Goal: Task Accomplishment & Management: Use online tool/utility

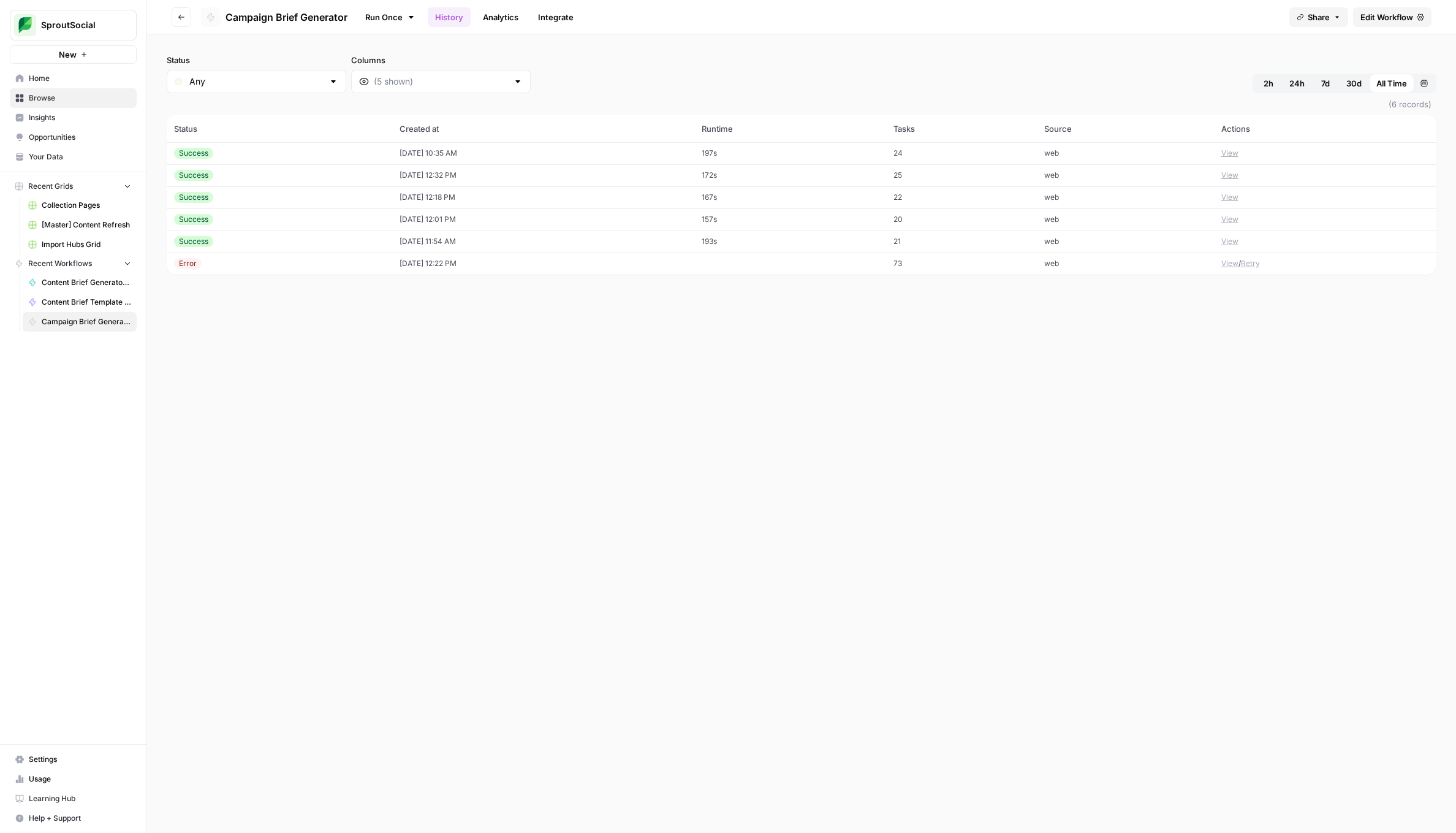
click at [91, 754] on span "Settings" at bounding box center [80, 759] width 103 height 11
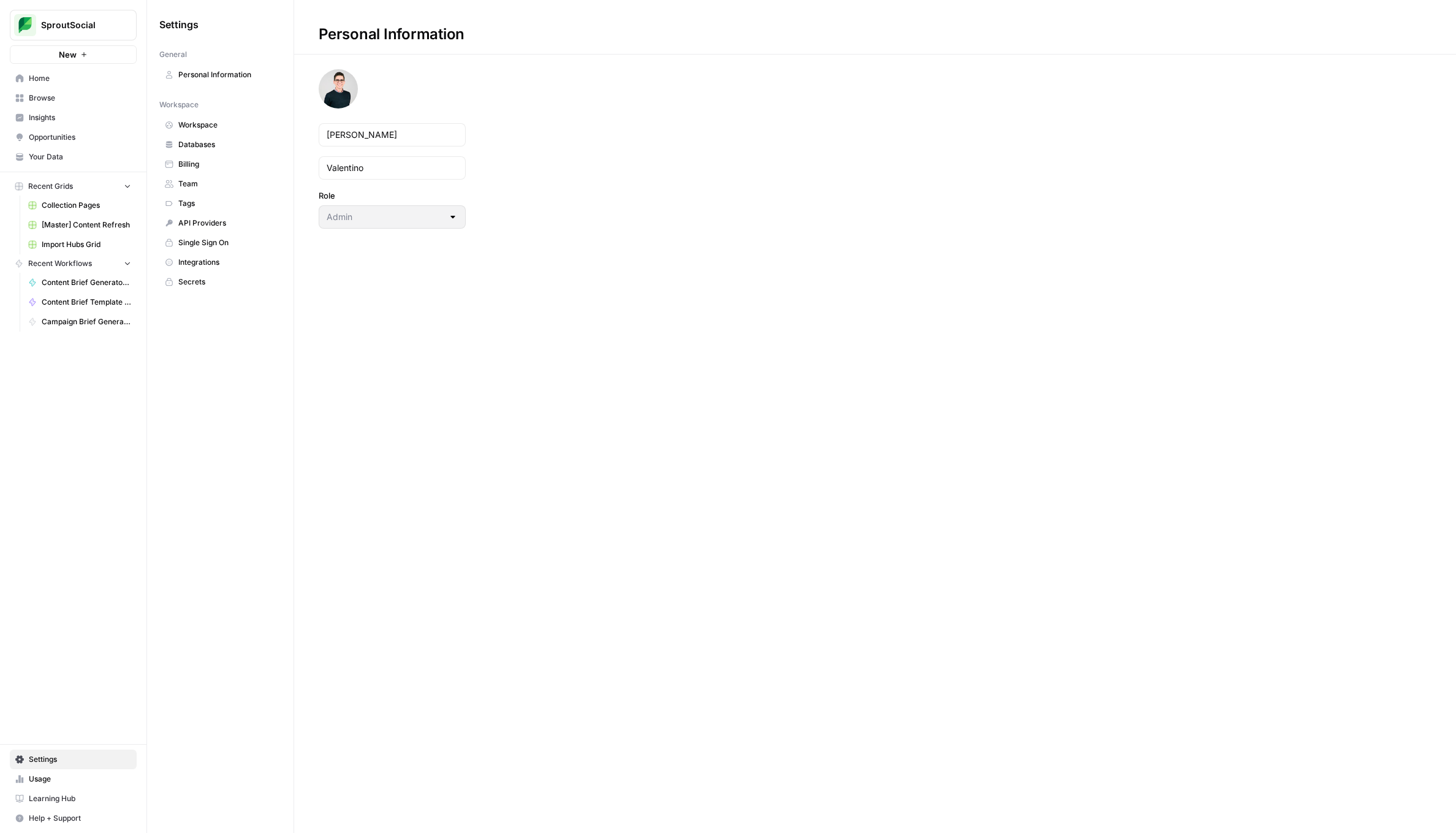
click at [235, 242] on span "Single Sign On" at bounding box center [226, 243] width 98 height 11
click at [227, 262] on span "Integrations" at bounding box center [226, 262] width 98 height 11
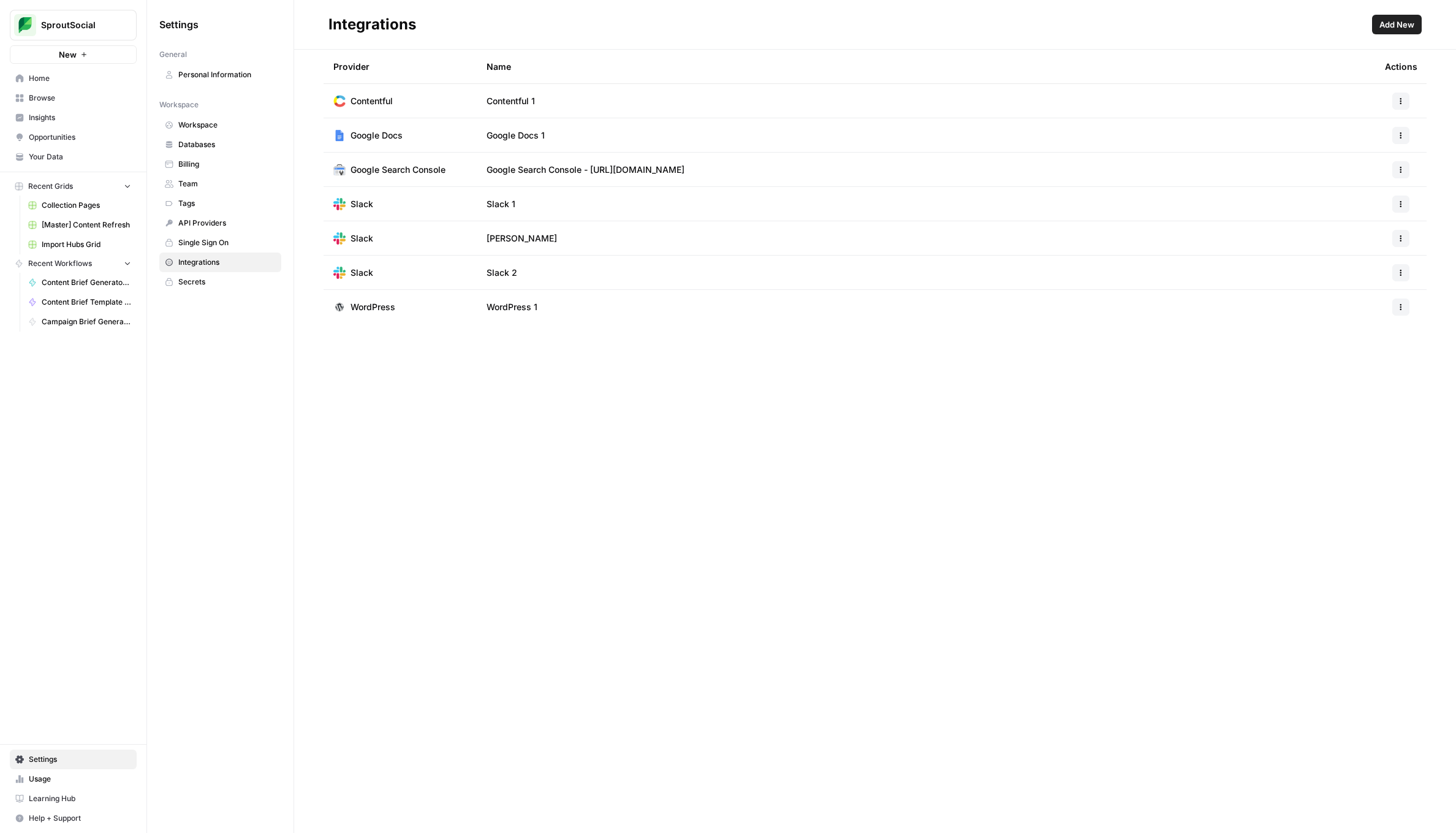
click at [1404, 238] on icon "button" at bounding box center [1401, 238] width 8 height 8
click at [1388, 309] on span "Delete" at bounding box center [1375, 310] width 39 height 12
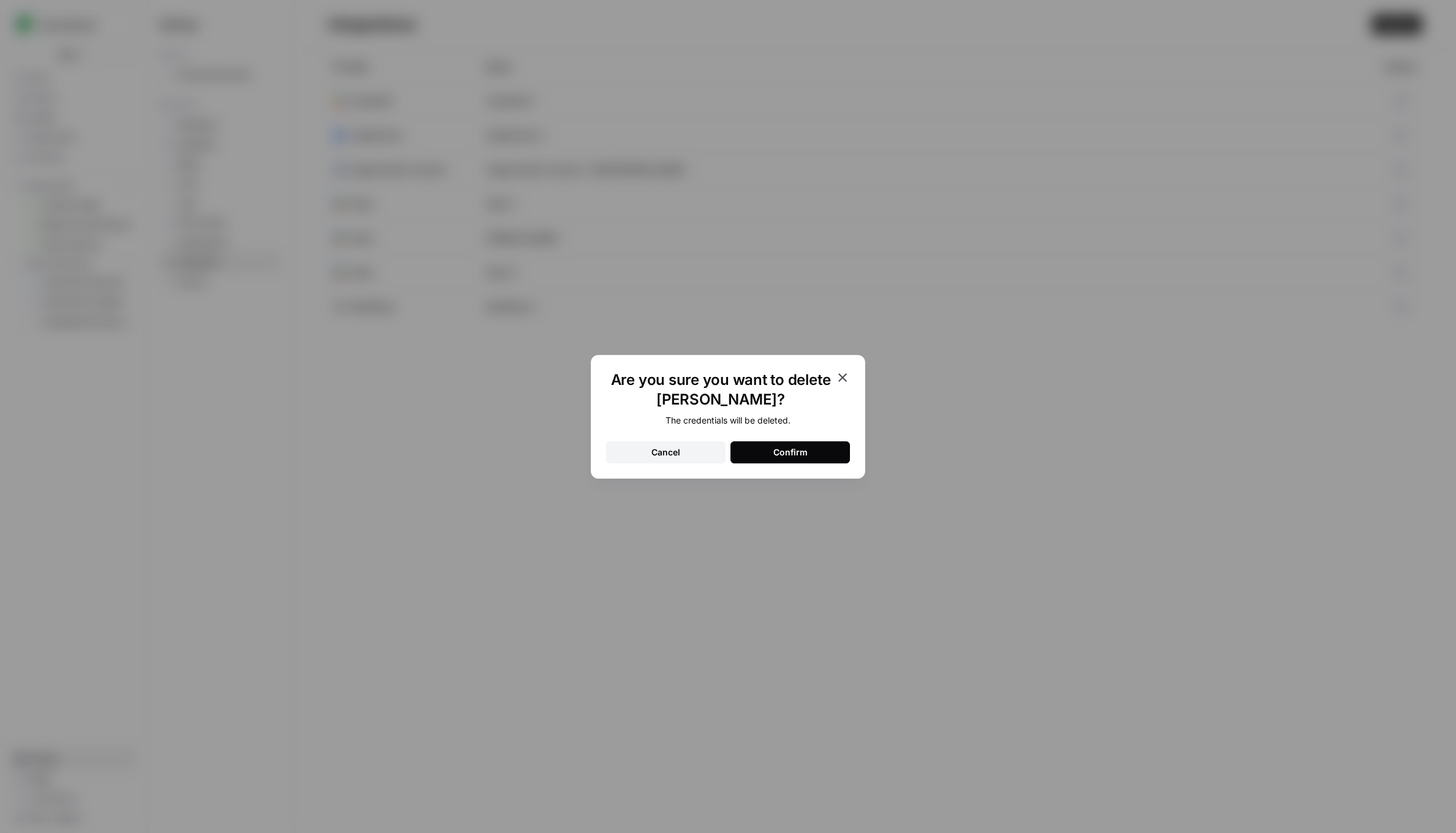
click at [774, 455] on div "Confirm" at bounding box center [790, 452] width 34 height 12
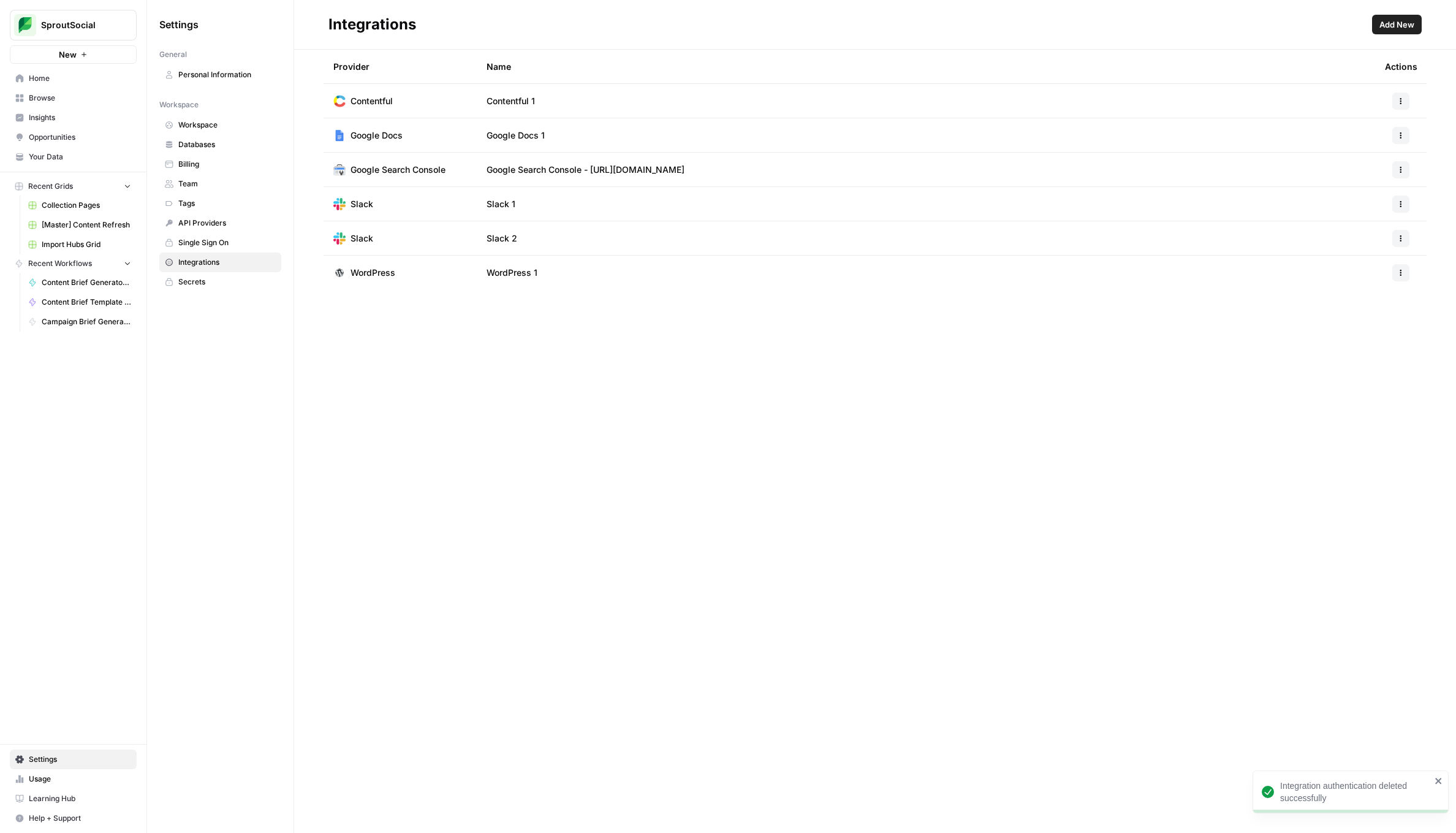
click at [1392, 28] on span "Add New" at bounding box center [1397, 25] width 35 height 12
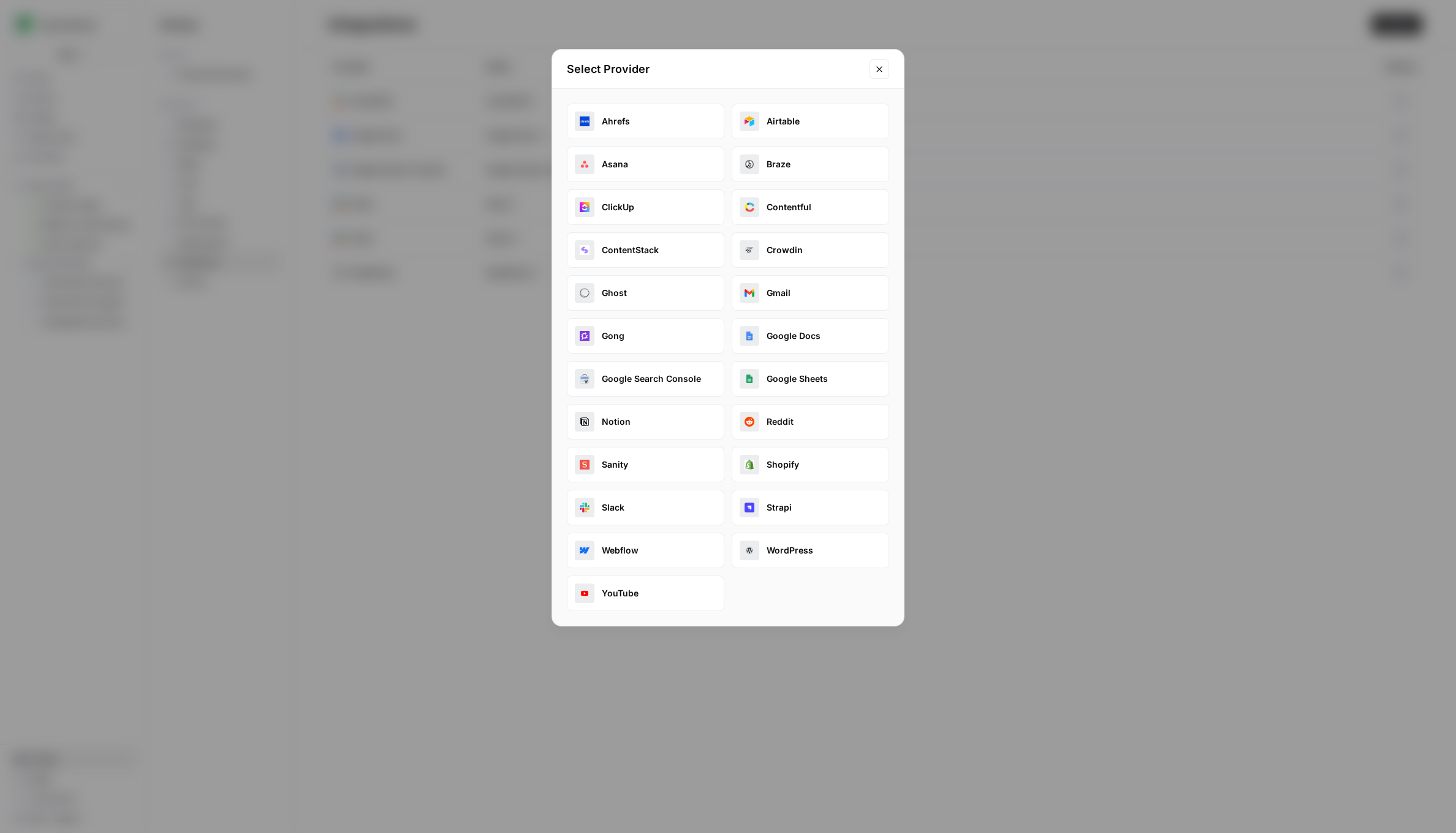
click at [671, 501] on button "Slack" at bounding box center [646, 507] width 158 height 36
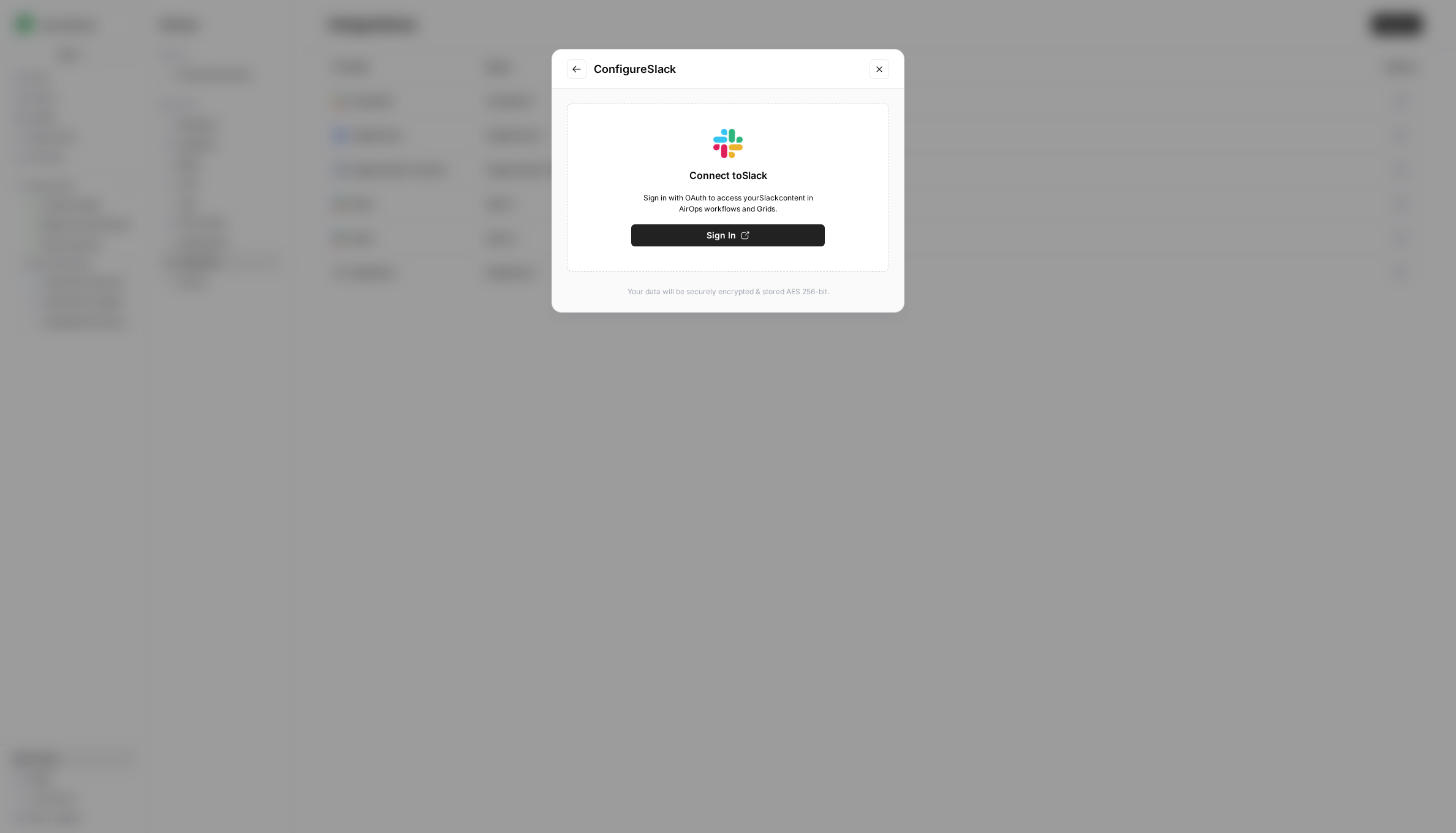
click at [735, 231] on button "Sign In" at bounding box center [728, 236] width 193 height 22
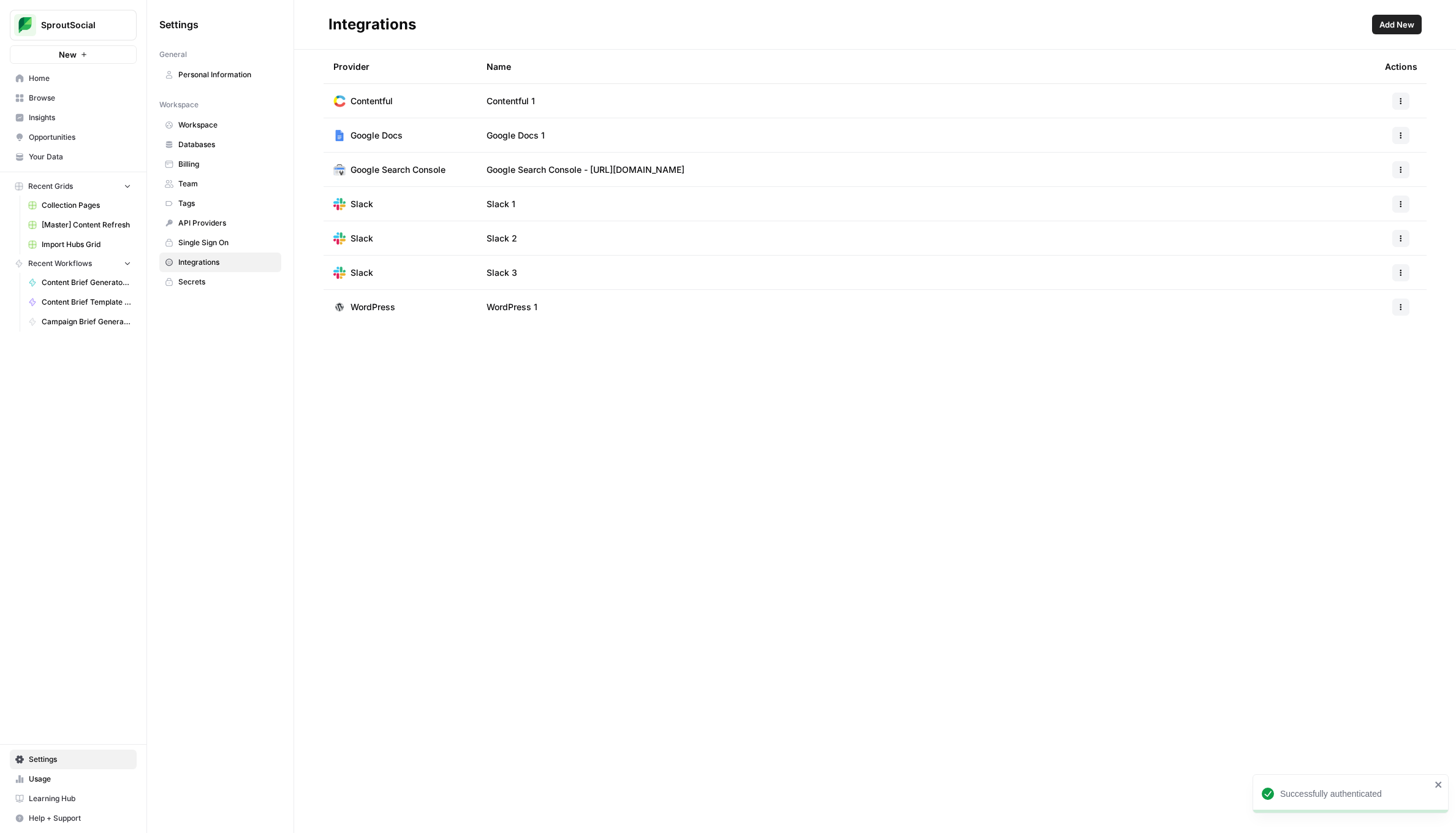
click at [1398, 269] on icon "button" at bounding box center [1401, 272] width 8 height 8
click at [1375, 311] on span "Rename" at bounding box center [1375, 317] width 39 height 12
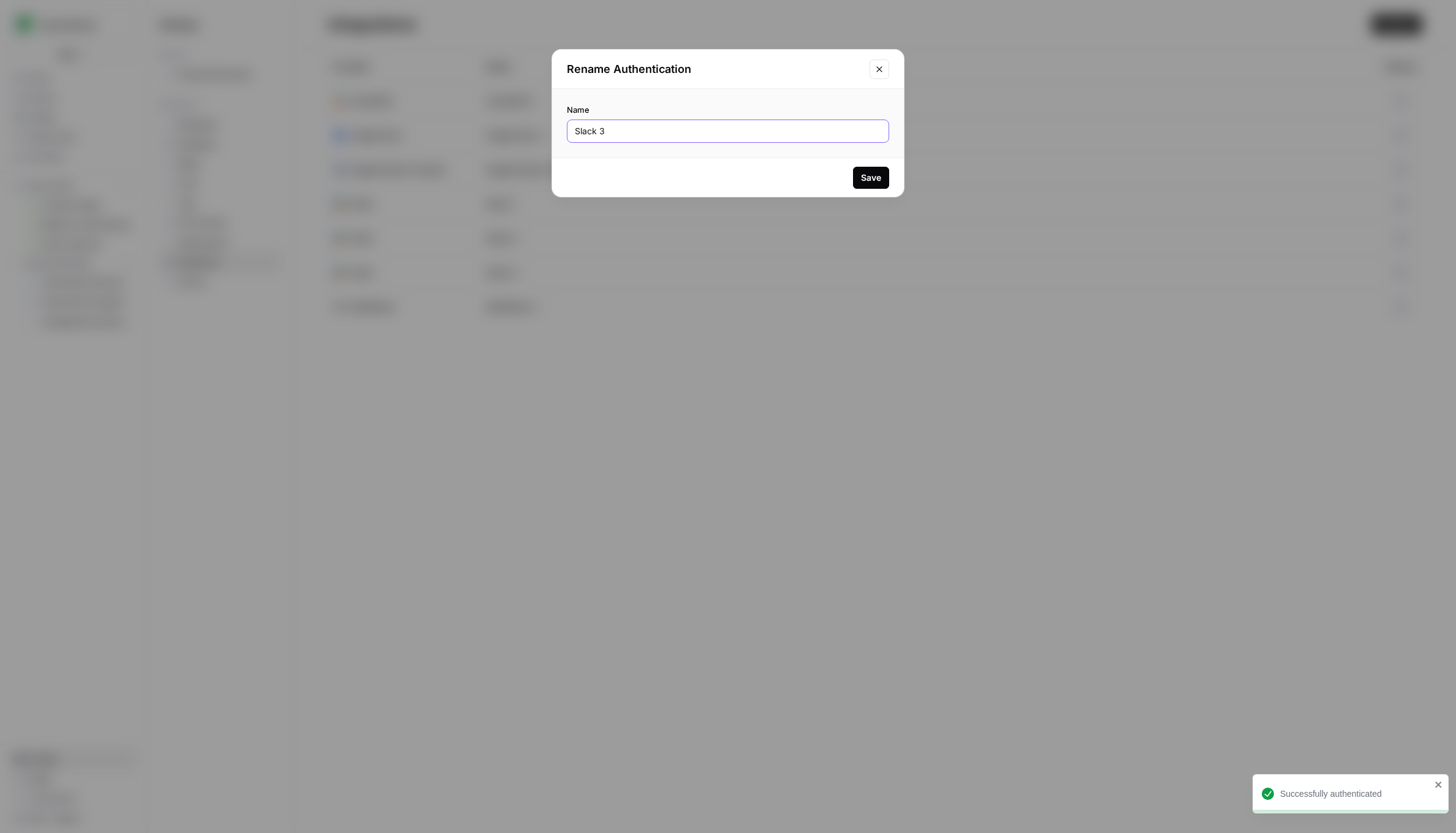
click at [722, 131] on input "Slack 3" at bounding box center [728, 131] width 306 height 12
type input "Slack - Approved"
click at [884, 184] on button "Save" at bounding box center [871, 178] width 36 height 22
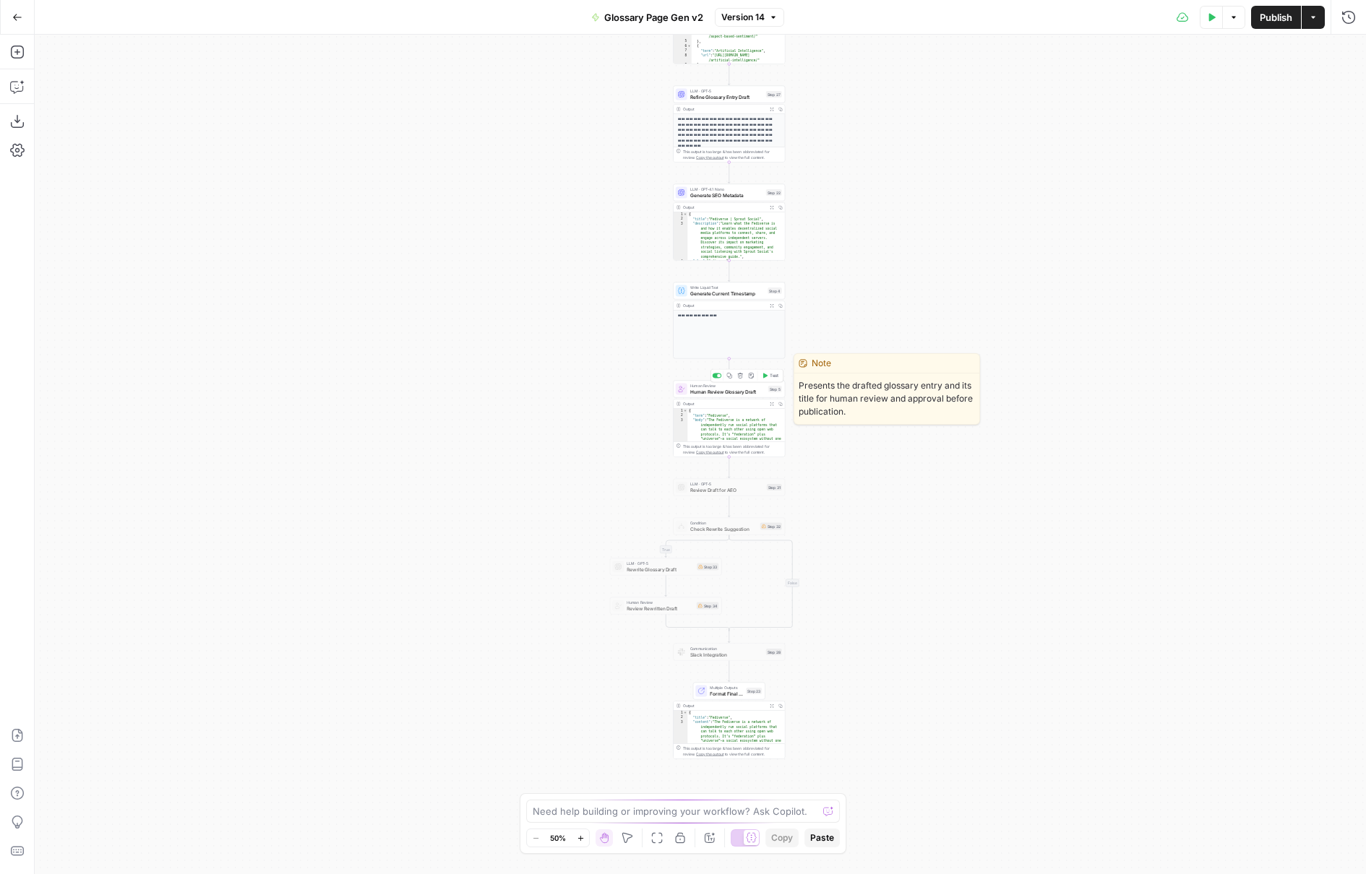
click at [709, 391] on span "Human Review Glossary Draft" at bounding box center [727, 391] width 75 height 7
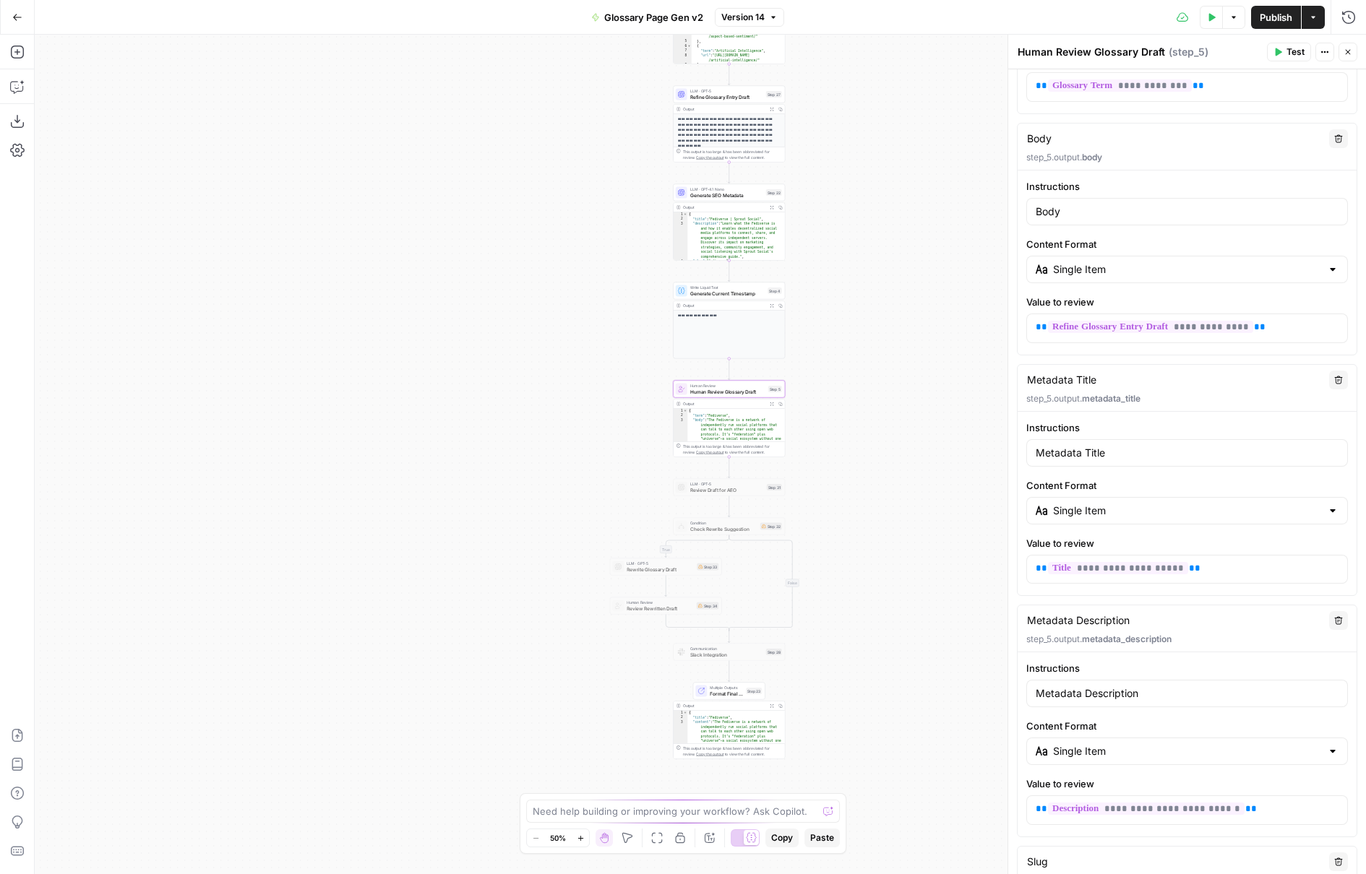
scroll to position [727, 0]
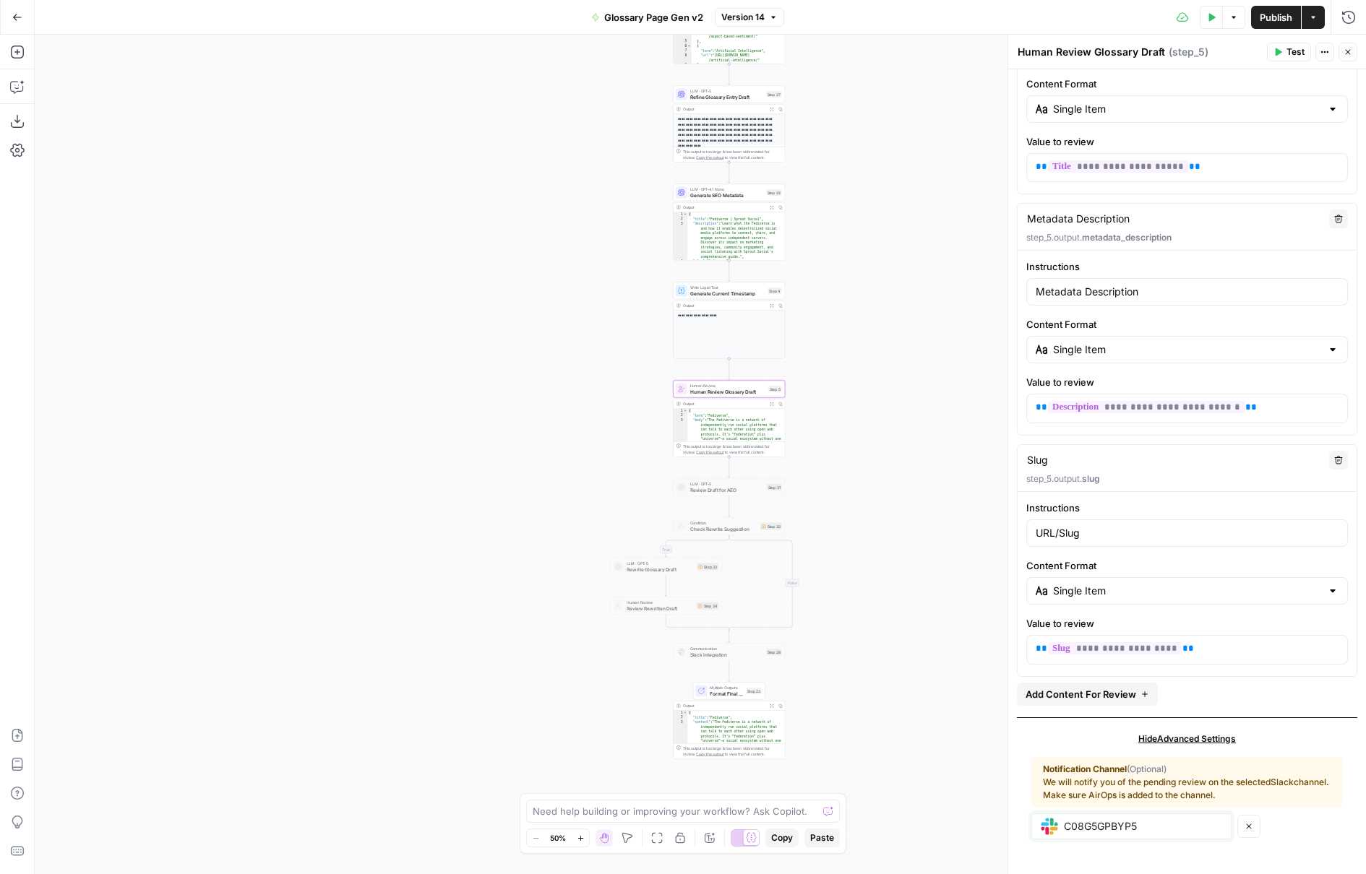
click at [1123, 823] on input "C08G5GPBYP5" at bounding box center [1143, 826] width 158 height 13
paste input "92KDUSLP2"
type input "C092KDUSLP2"
click at [1271, 834] on div "C092KDUSLP2 Remove Channel" at bounding box center [1186, 824] width 311 height 32
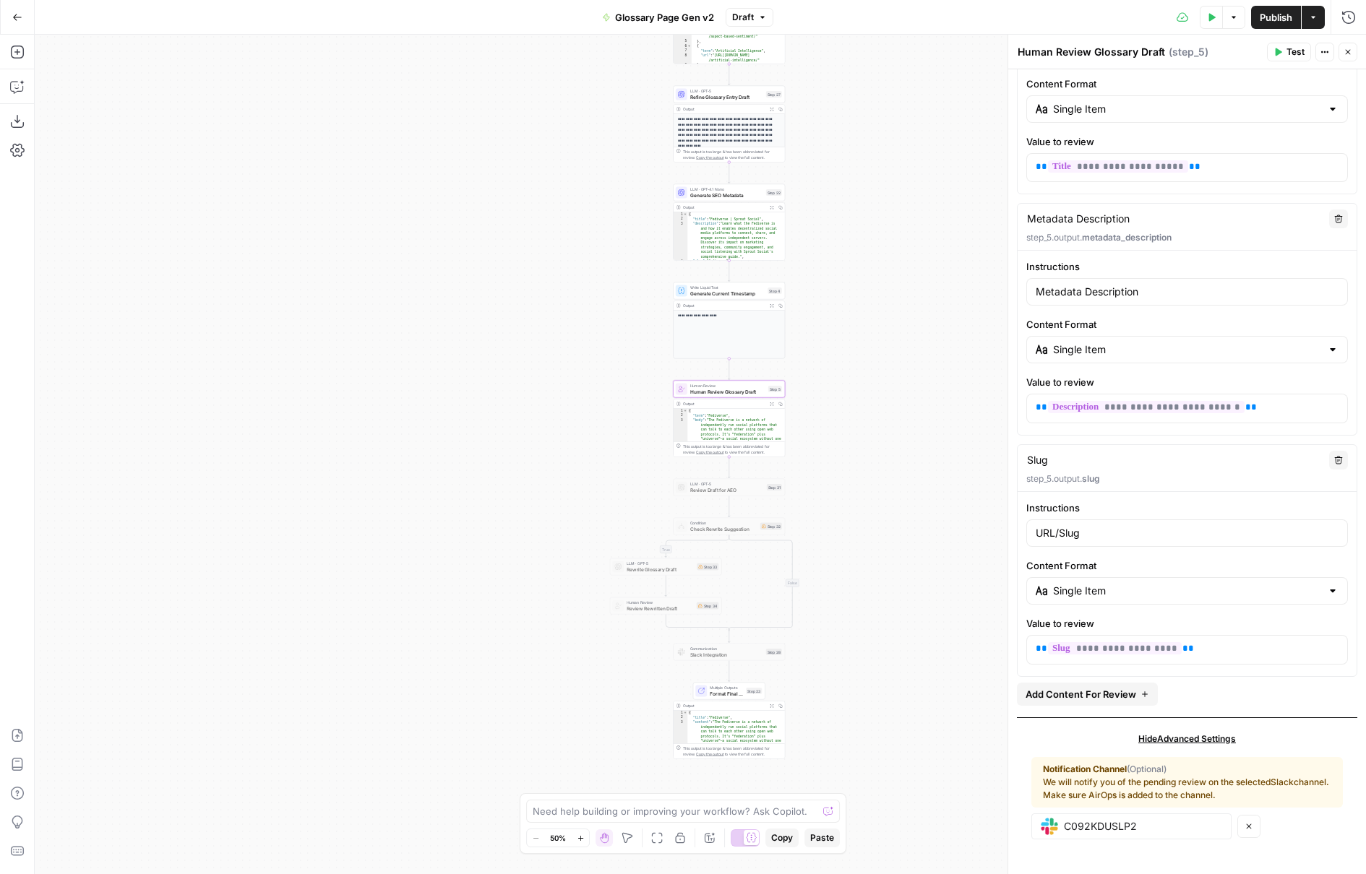
click at [1287, 50] on span "Test" at bounding box center [1295, 52] width 18 height 13
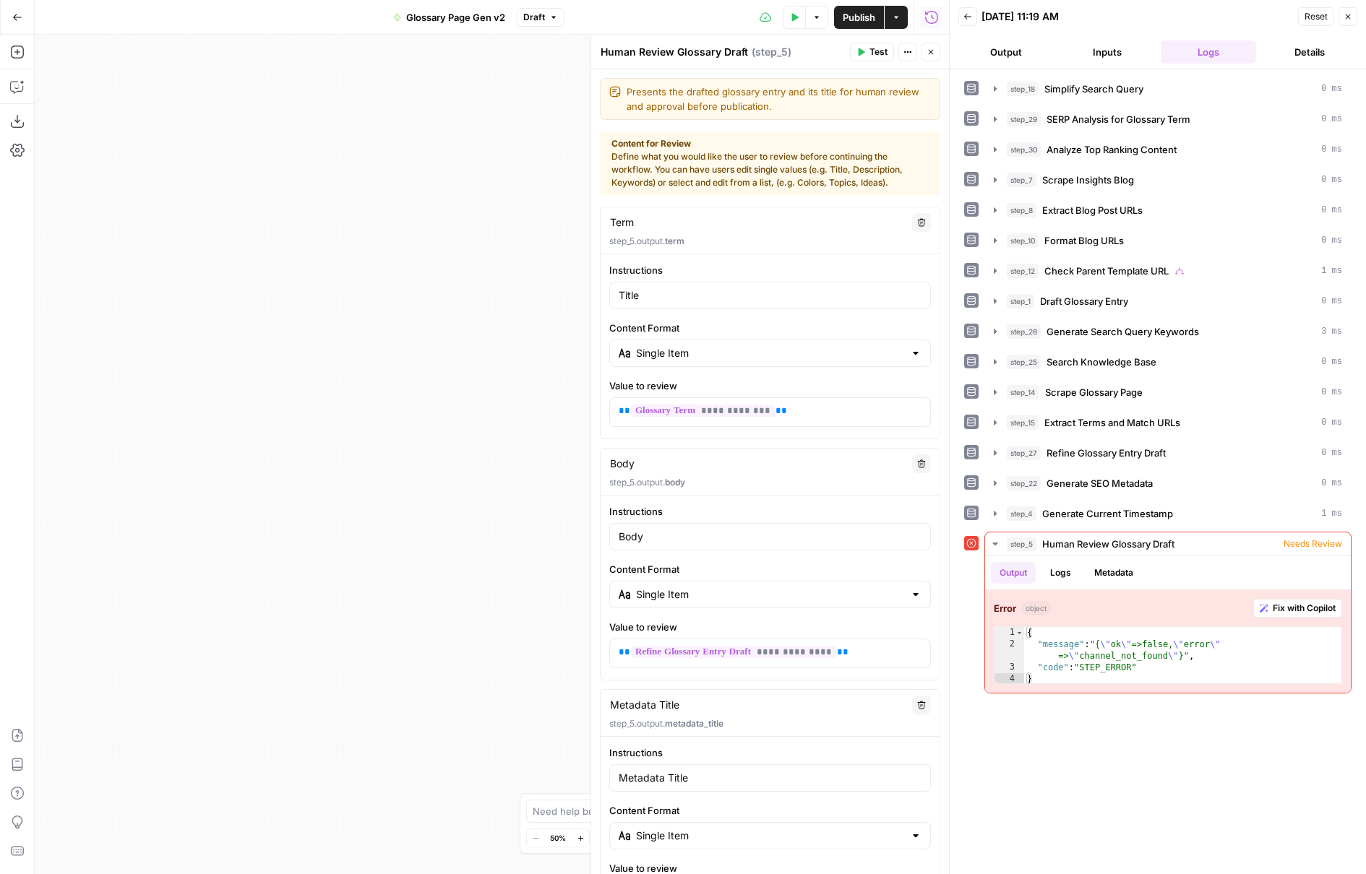
click at [929, 54] on icon "button" at bounding box center [931, 52] width 9 height 9
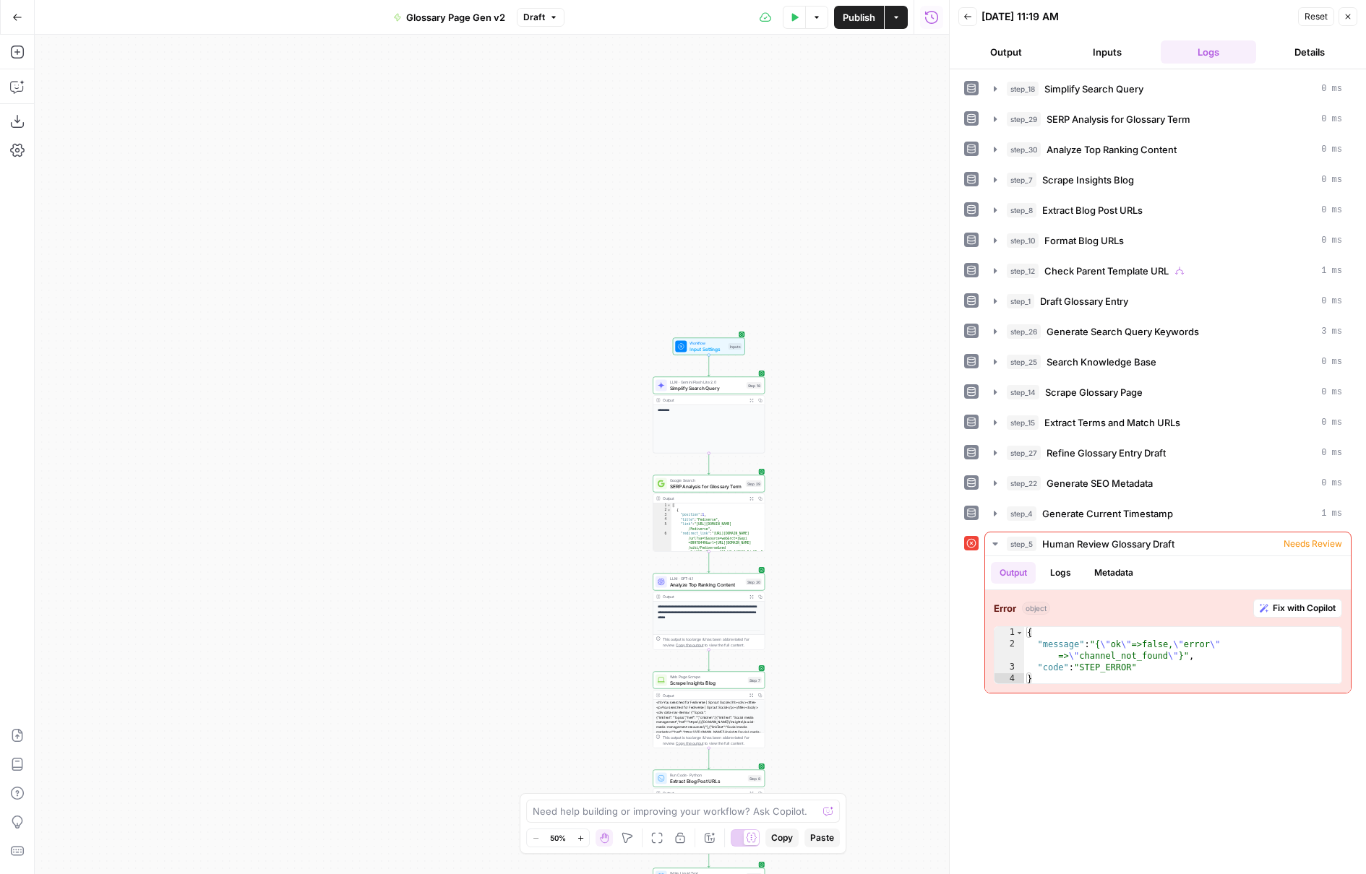
click at [852, 127] on div "**********" at bounding box center [492, 455] width 914 height 840
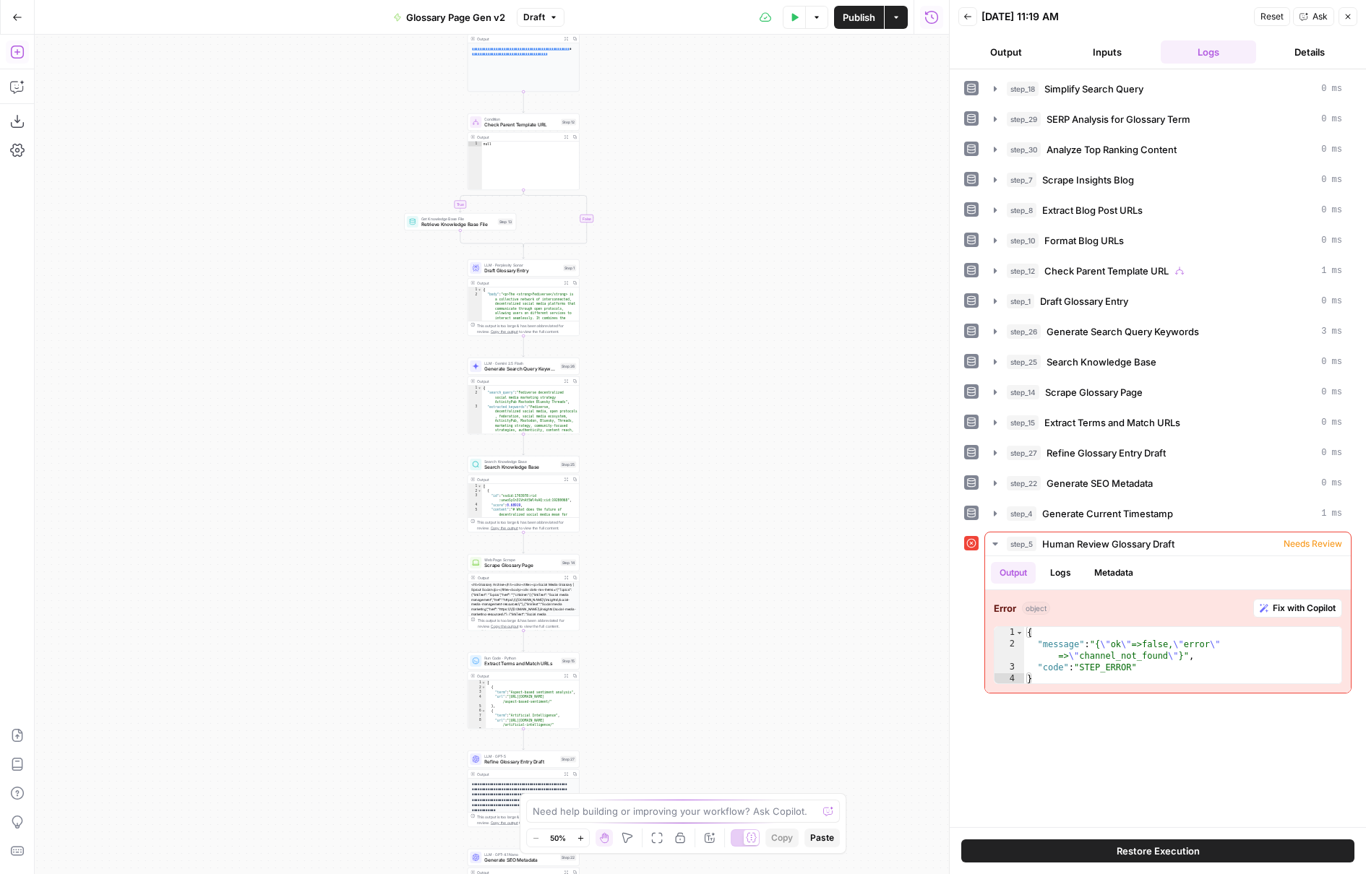
click at [22, 51] on icon "button" at bounding box center [17, 52] width 14 height 14
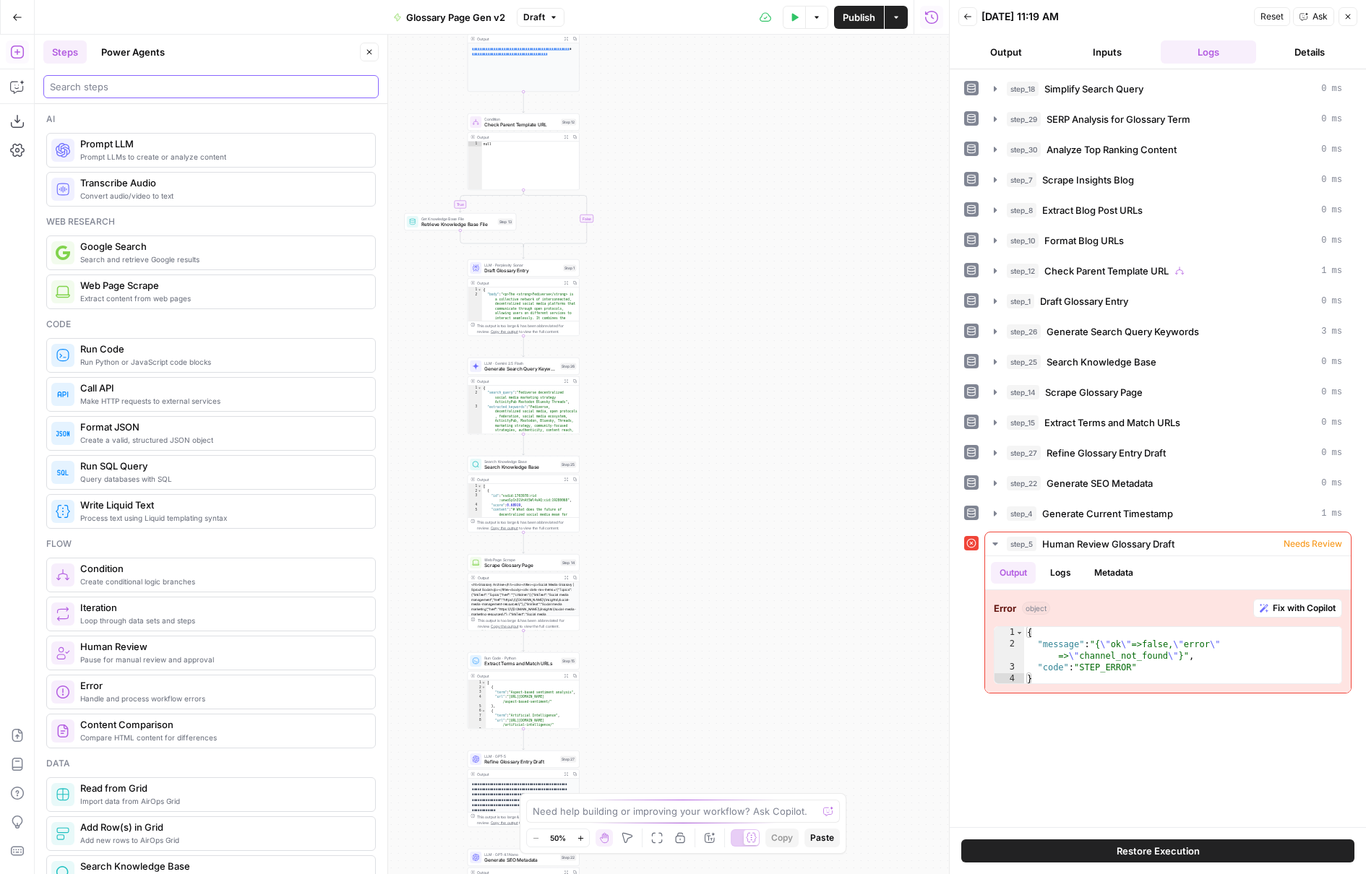
click at [145, 84] on input "search" at bounding box center [211, 86] width 322 height 14
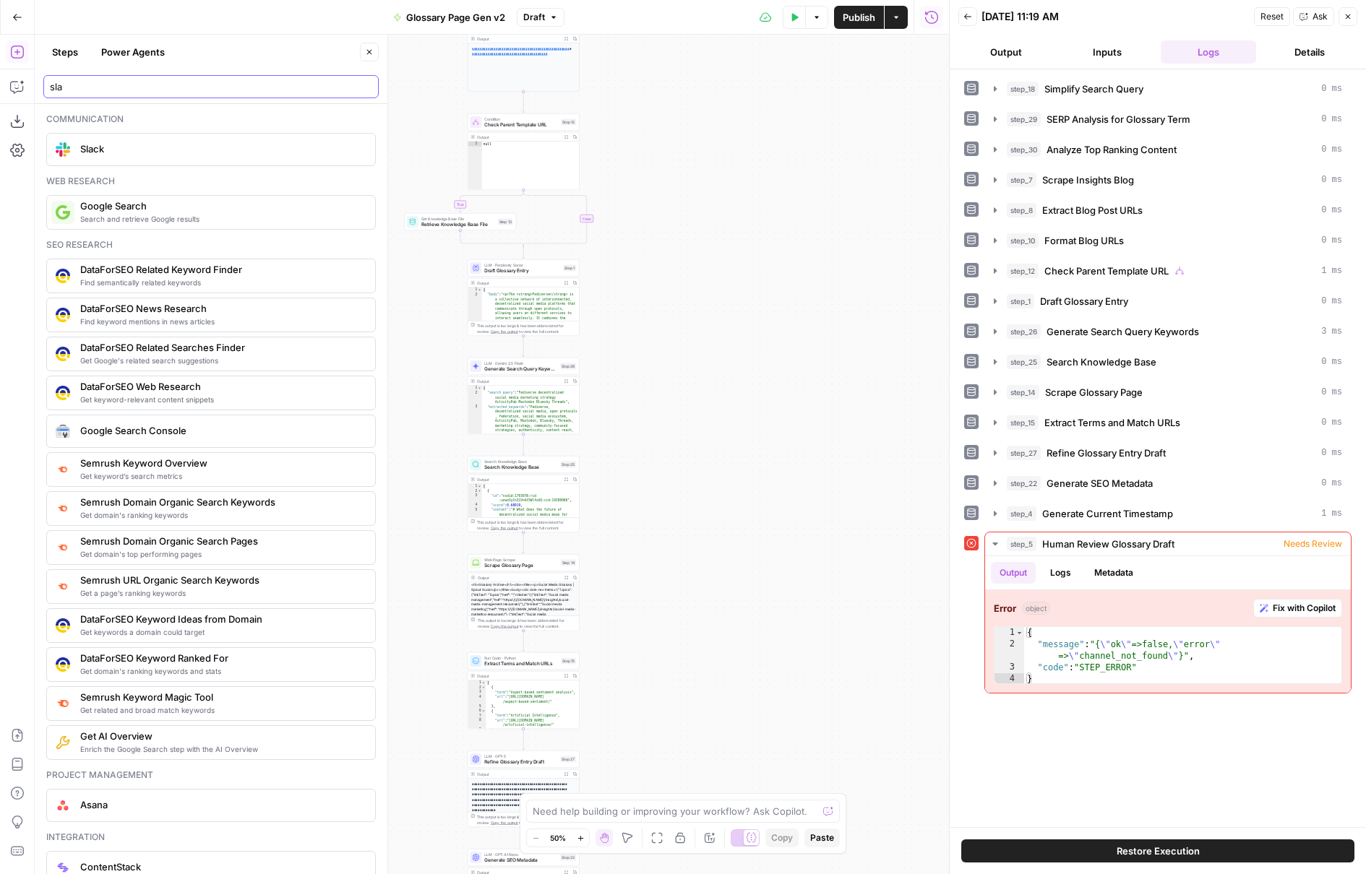
type input "sla"
click at [147, 154] on span "Slack" at bounding box center [221, 149] width 283 height 14
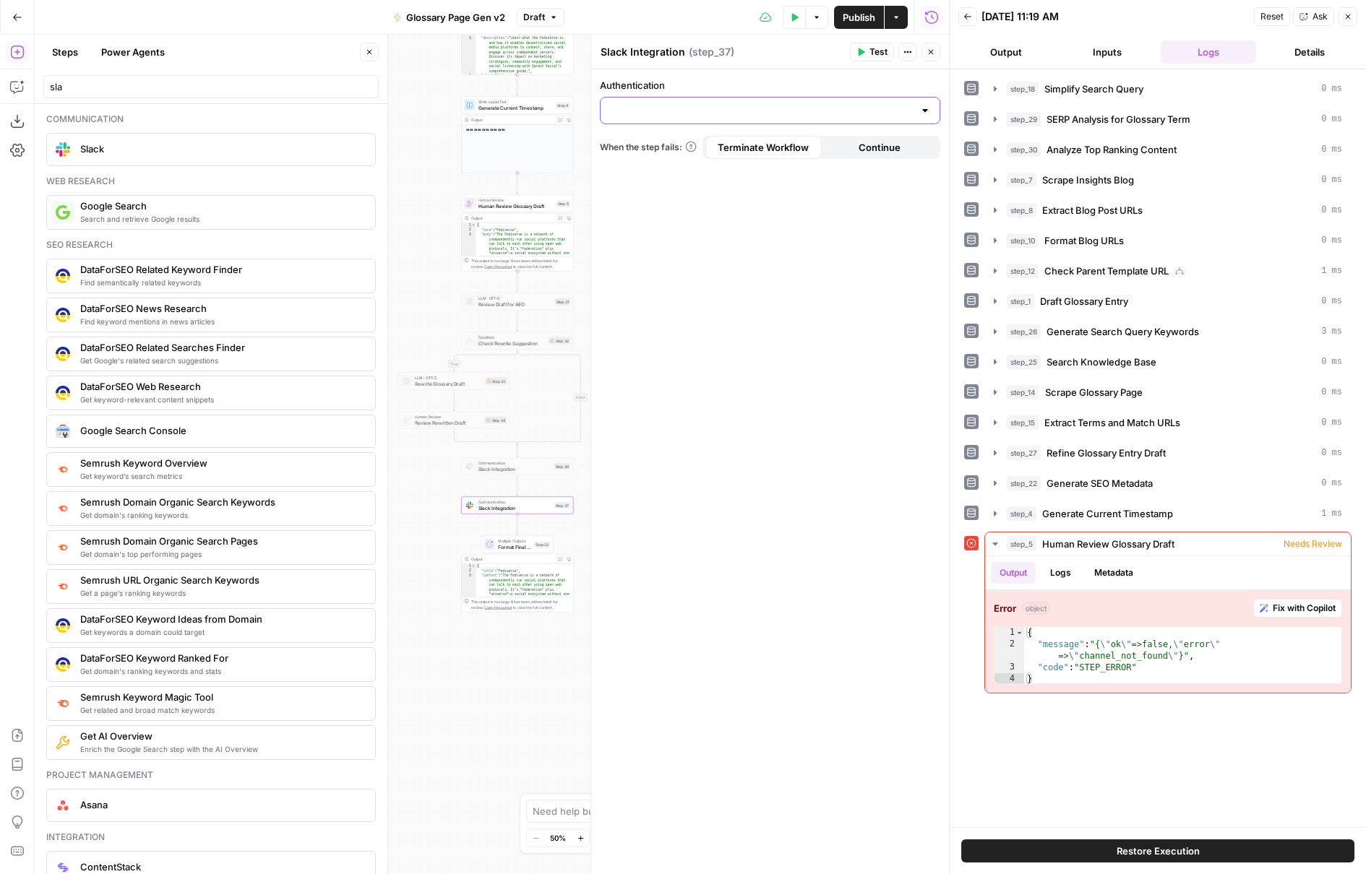
click at [775, 112] on input "Authentication" at bounding box center [761, 110] width 304 height 14
click at [747, 190] on span "Slack - Approved" at bounding box center [767, 187] width 310 height 14
type input "Slack - Approved"
click at [766, 179] on div at bounding box center [770, 168] width 340 height 27
click at [761, 199] on span "Send Channel Message" at bounding box center [767, 204] width 310 height 14
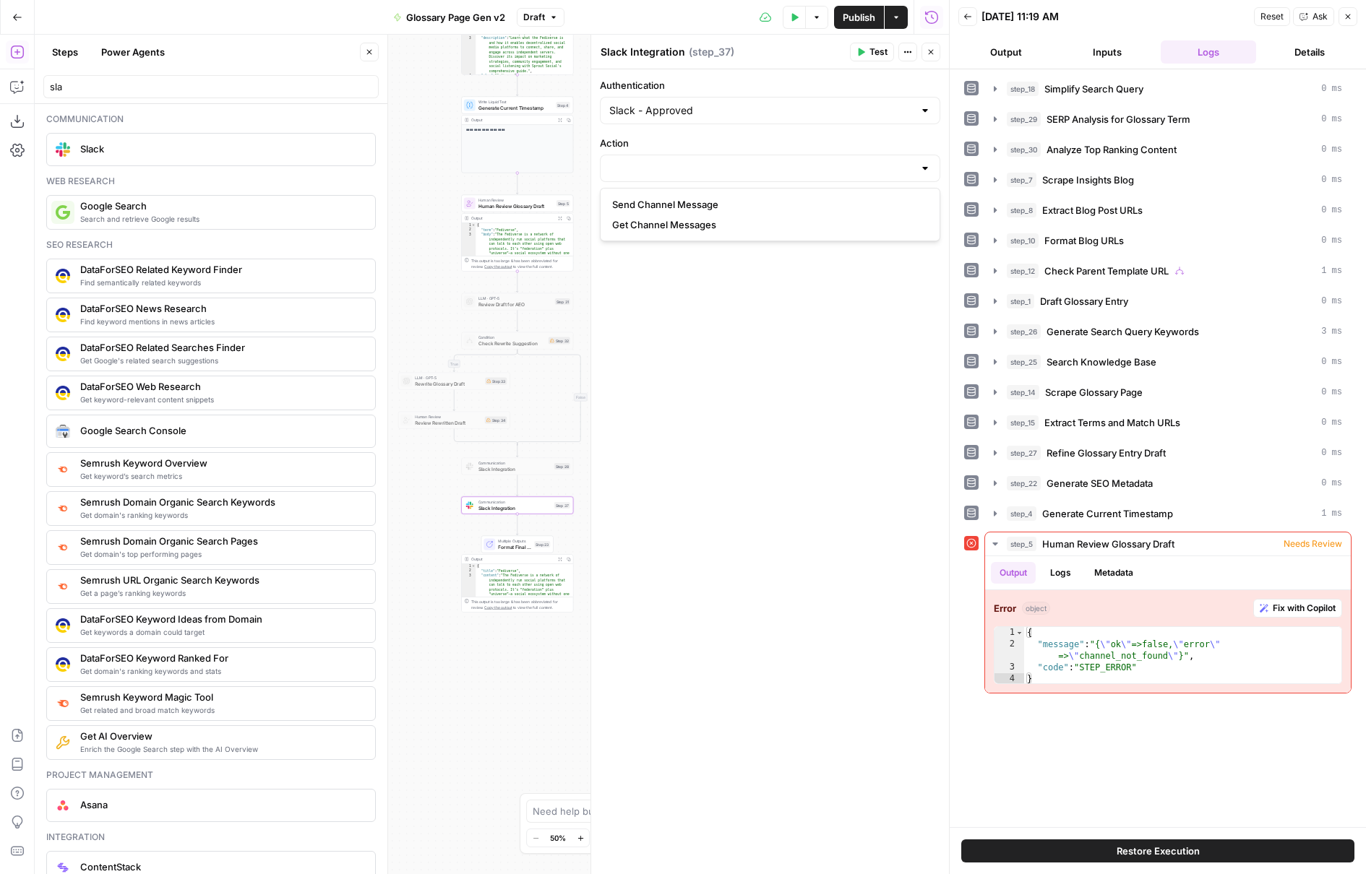
type input "Send Channel Message"
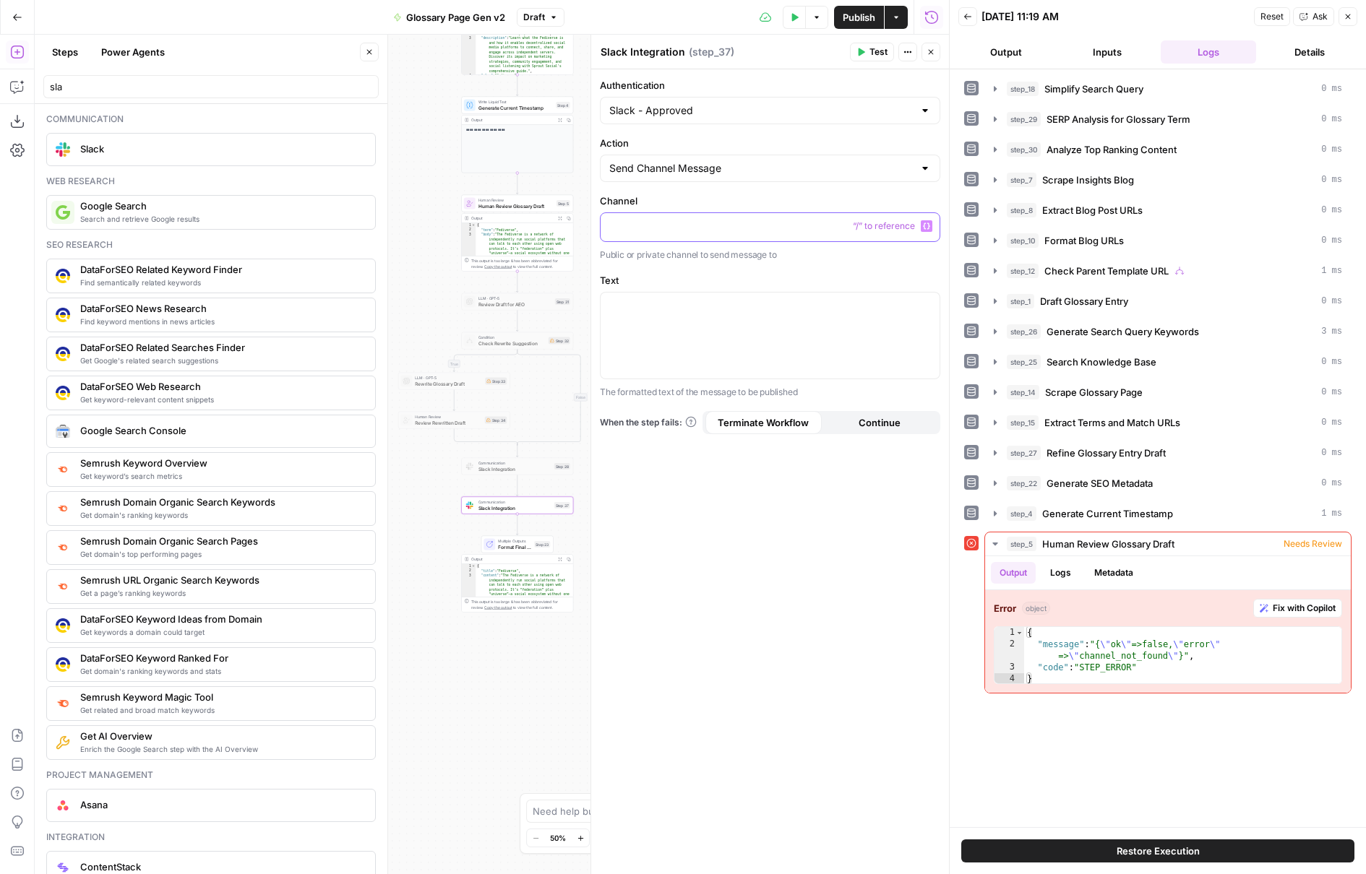
click at [760, 225] on p at bounding box center [770, 226] width 322 height 14
click at [776, 311] on p at bounding box center [770, 305] width 322 height 14
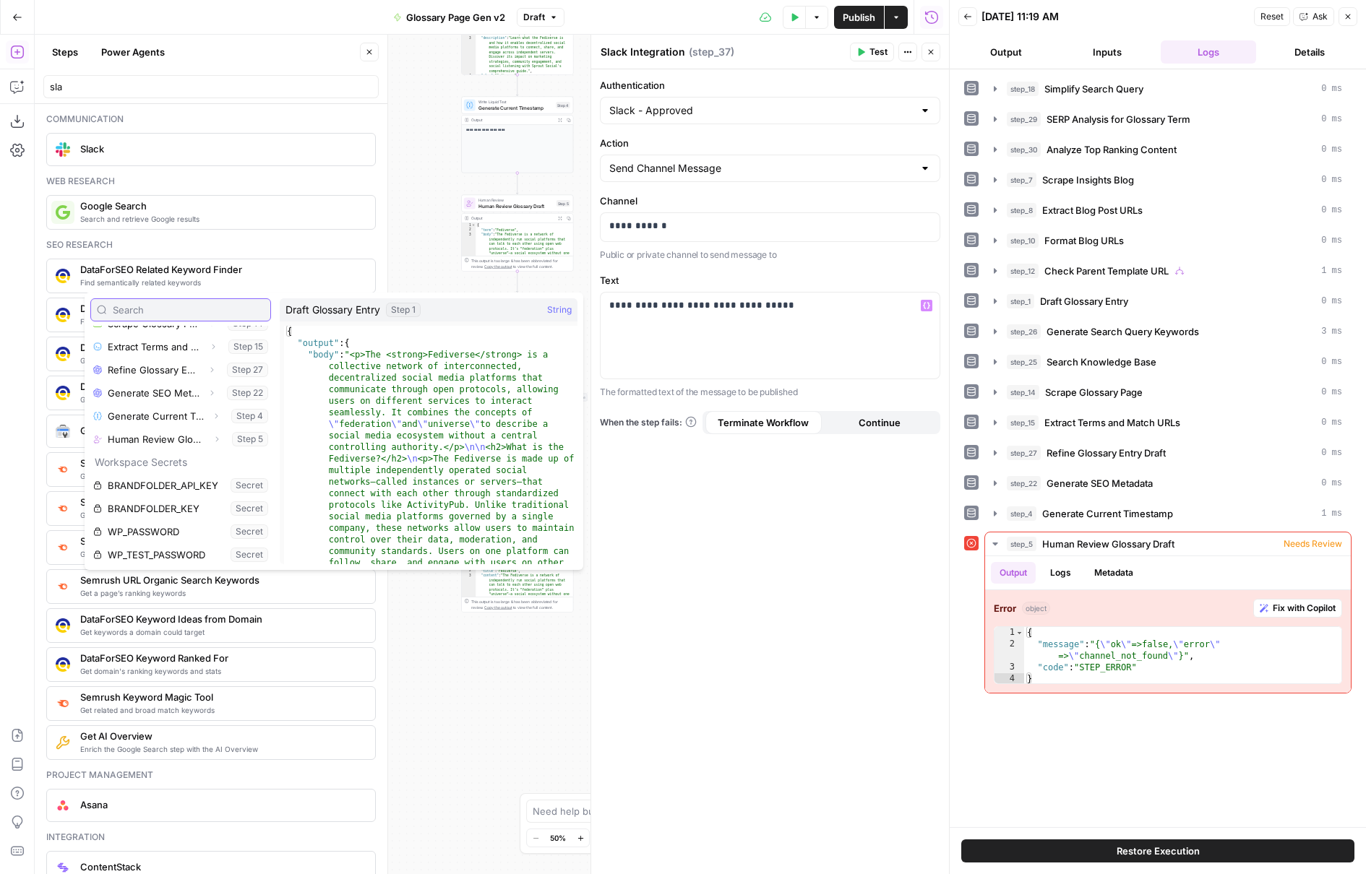
scroll to position [363, 0]
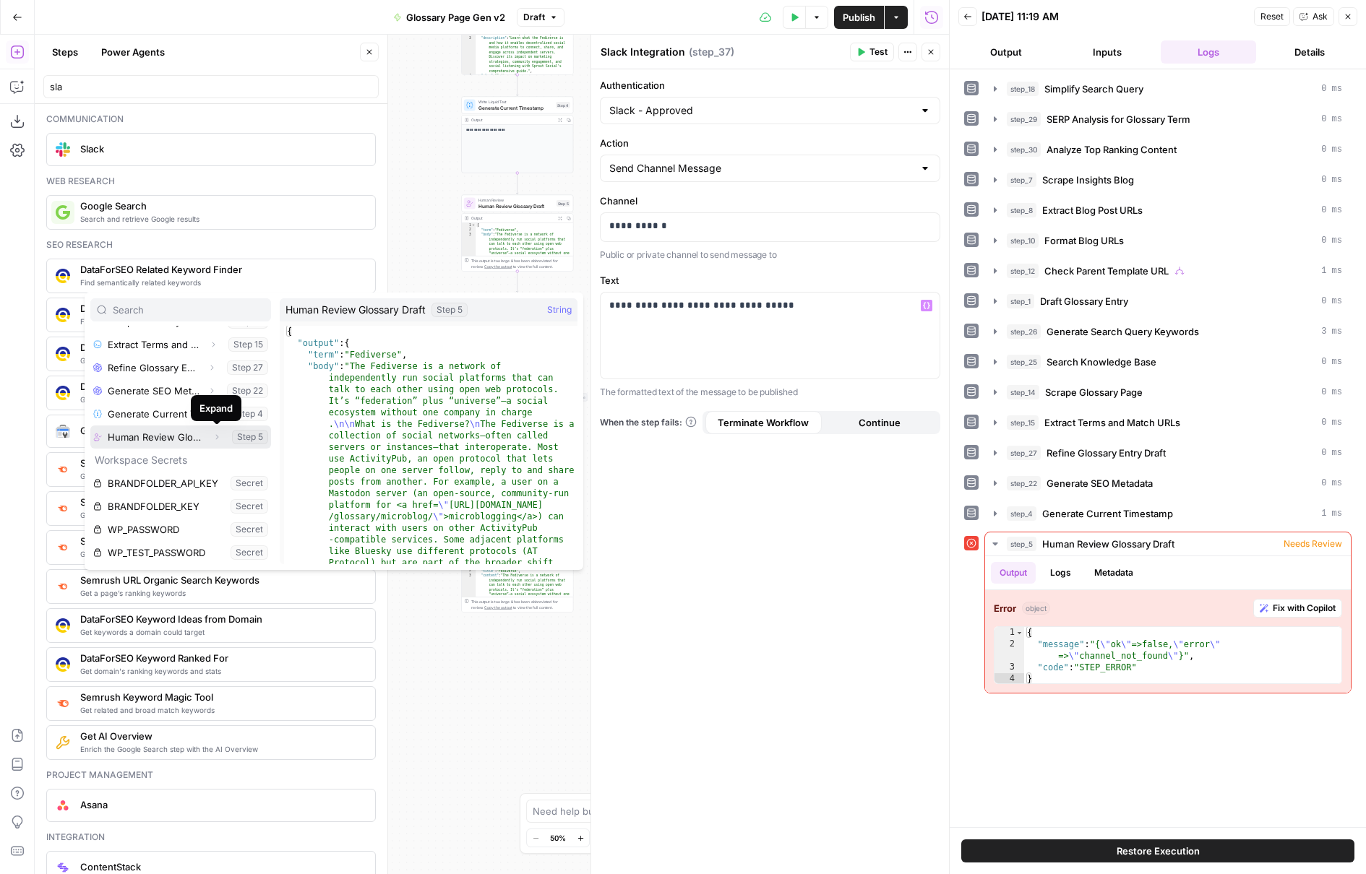
click at [218, 433] on icon "button" at bounding box center [216, 437] width 9 height 9
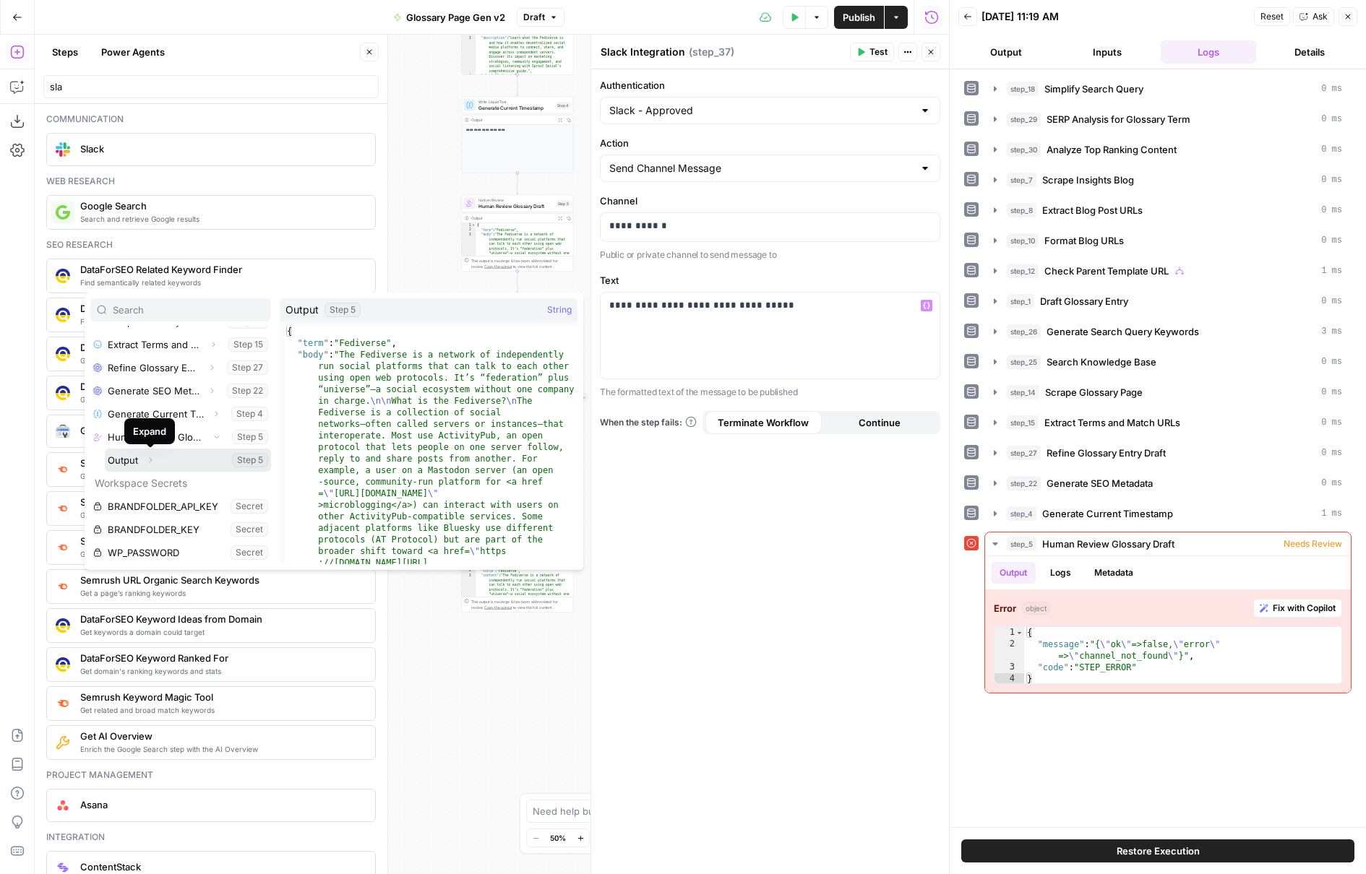
click at [149, 456] on span "button" at bounding box center [150, 460] width 9 height 9
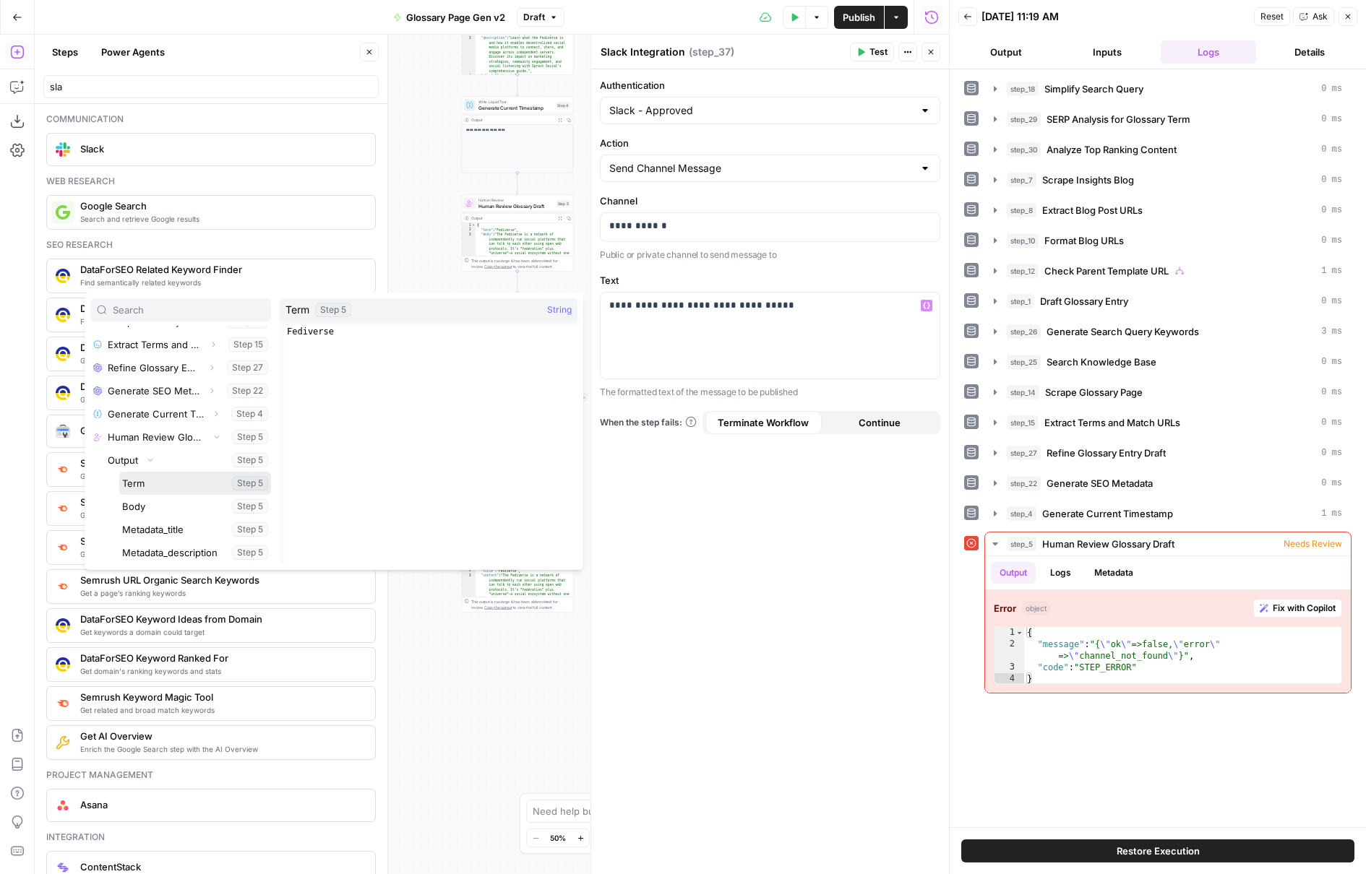
click at [159, 478] on button "Select variable Term" at bounding box center [195, 483] width 152 height 23
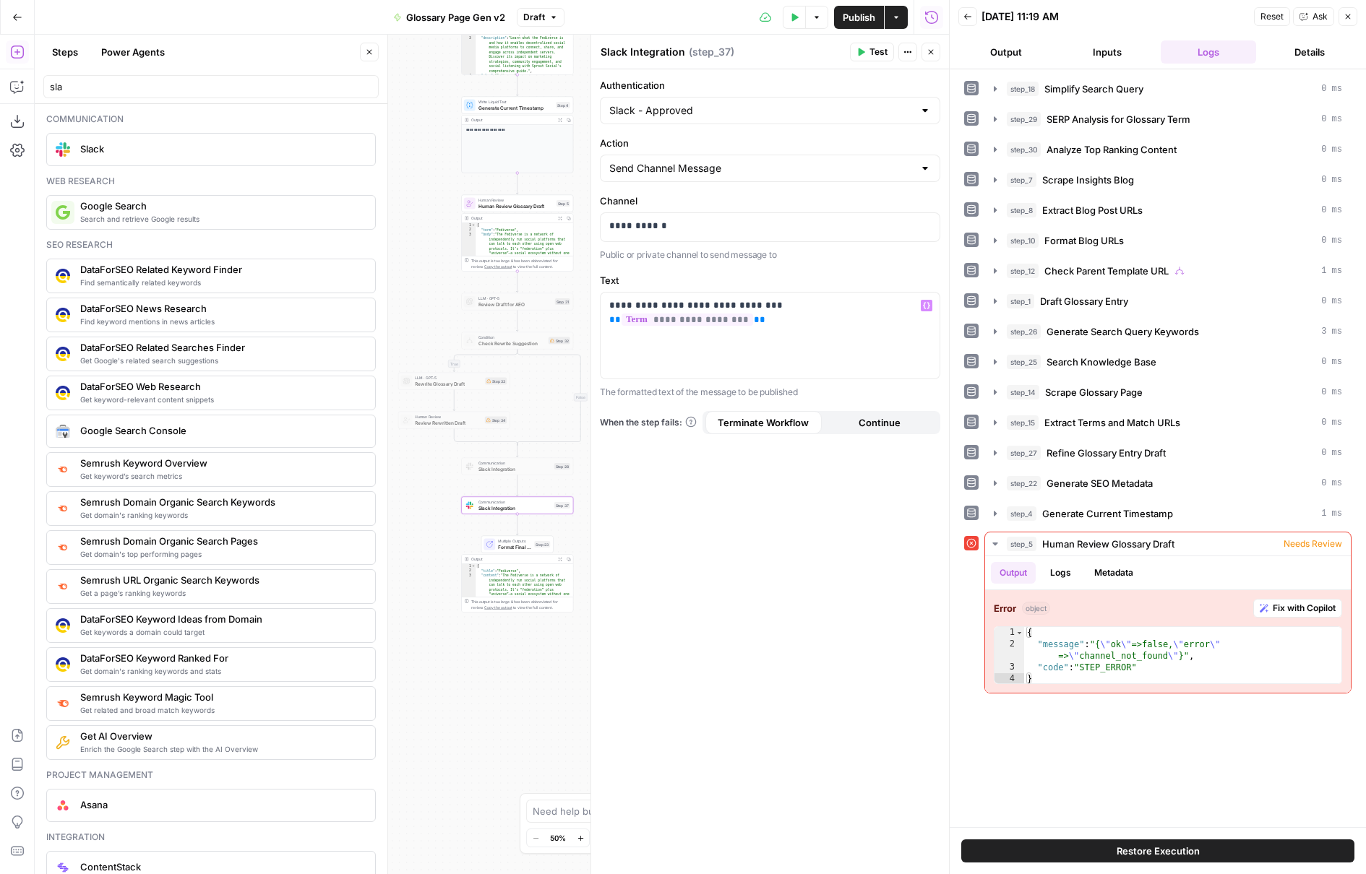
click at [864, 48] on icon "button" at bounding box center [860, 52] width 9 height 9
